Goal: Find specific page/section: Locate a particular part of the current website

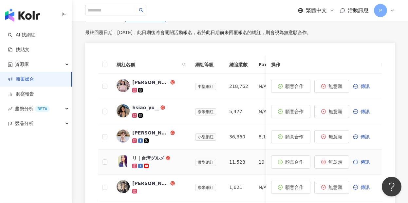
scroll to position [211, 0]
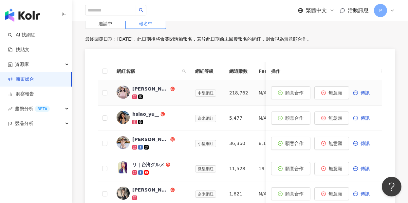
click at [171, 94] on div at bounding box center [158, 96] width 52 height 7
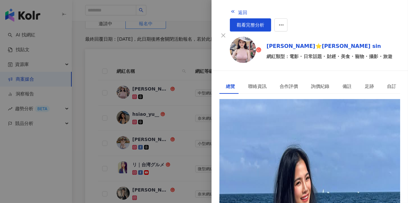
scroll to position [0, 0]
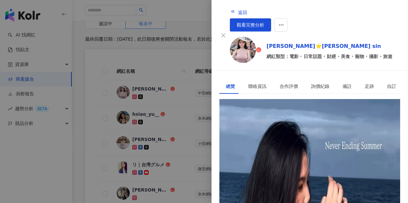
click at [277, 125] on div "[URL][DOMAIN_NAME]" at bounding box center [251, 128] width 51 height 7
click at [288, 18] on button "button" at bounding box center [281, 24] width 13 height 13
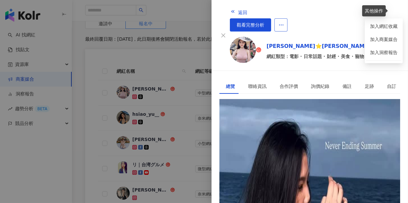
click at [288, 18] on button "button" at bounding box center [281, 24] width 13 height 13
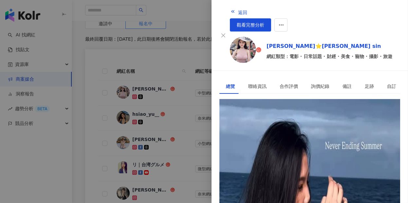
scroll to position [202, 0]
click at [185, 60] on div at bounding box center [204, 101] width 408 height 203
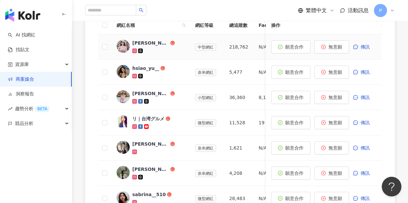
scroll to position [258, 0]
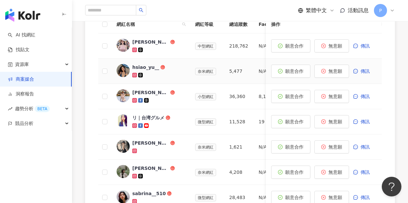
click at [171, 64] on span "hsiao_yu__" at bounding box center [153, 67] width 43 height 7
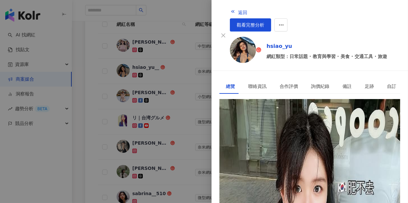
click at [277, 125] on div "[URL][DOMAIN_NAME]" at bounding box center [251, 128] width 51 height 7
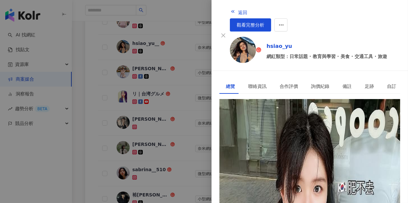
scroll to position [202, 0]
click at [100, 107] on div at bounding box center [204, 101] width 408 height 203
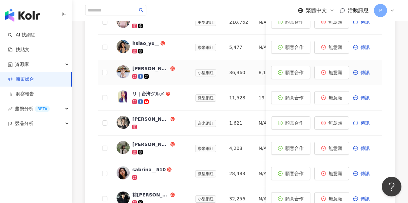
click at [145, 68] on div "[PERSON_NAME] Travelmap" at bounding box center [150, 68] width 37 height 7
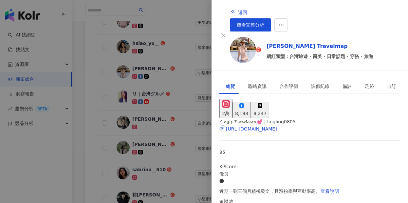
scroll to position [24, 0]
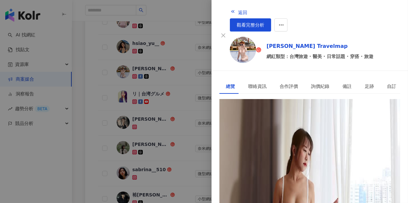
click at [277, 125] on div "[URL][DOMAIN_NAME]" at bounding box center [251, 128] width 51 height 7
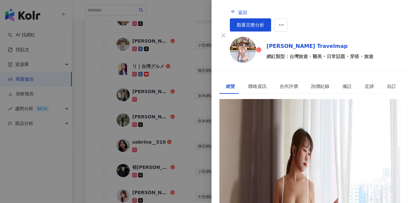
click at [181, 125] on div at bounding box center [204, 101] width 408 height 203
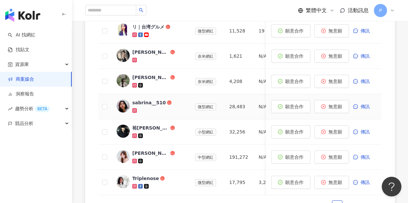
scroll to position [360, 0]
